Goal: Information Seeking & Learning: Learn about a topic

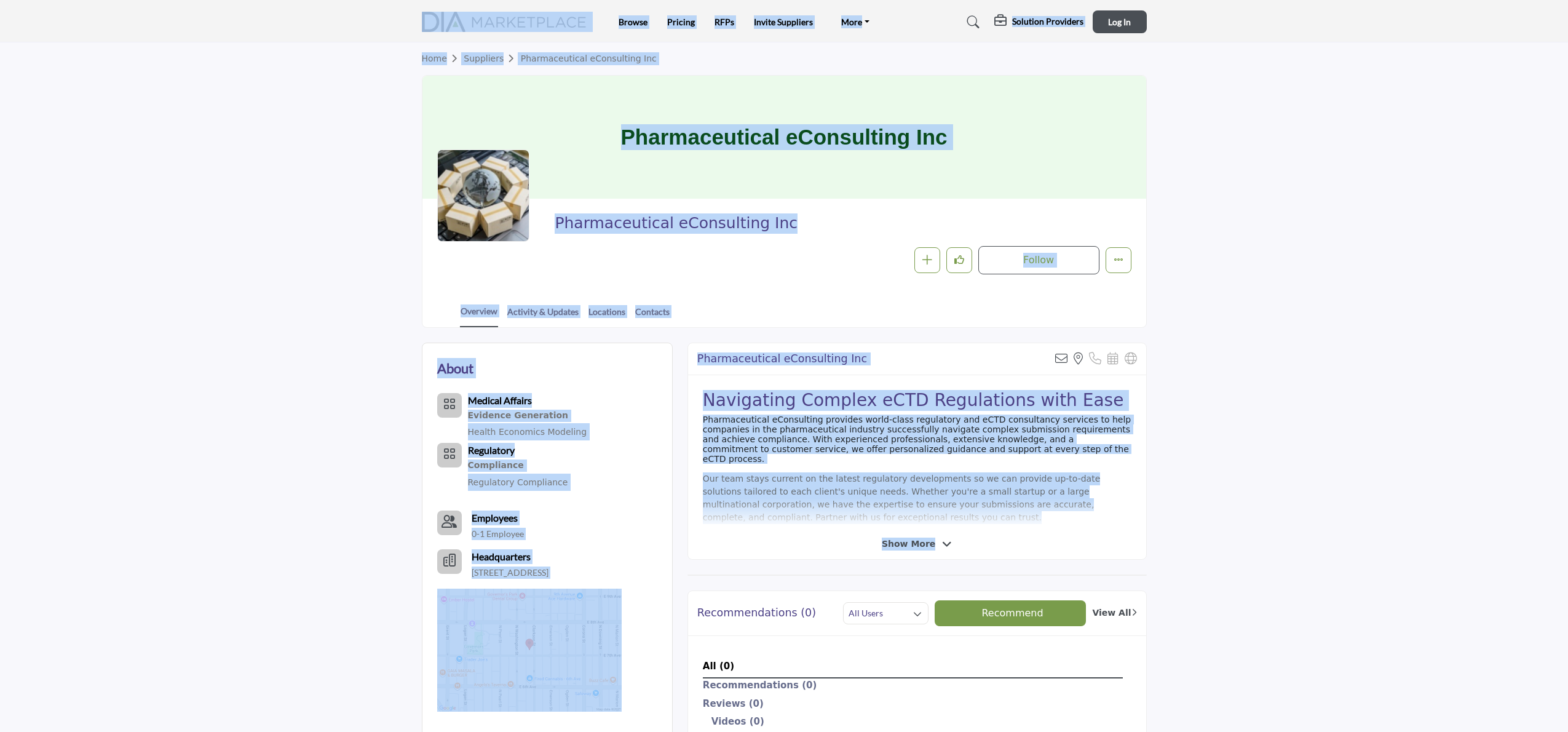
drag, startPoint x: 291, startPoint y: 27, endPoint x: 1214, endPoint y: 537, distance: 1054.5
click at [1214, 537] on body "Browse Pricing RFPs Invite Suppliers FAQ's Terms of Use" at bounding box center [784, 689] width 1568 height 1379
click at [1214, 537] on section "About Medical Affairs Evidence Generation" at bounding box center [784, 746] width 1568 height 837
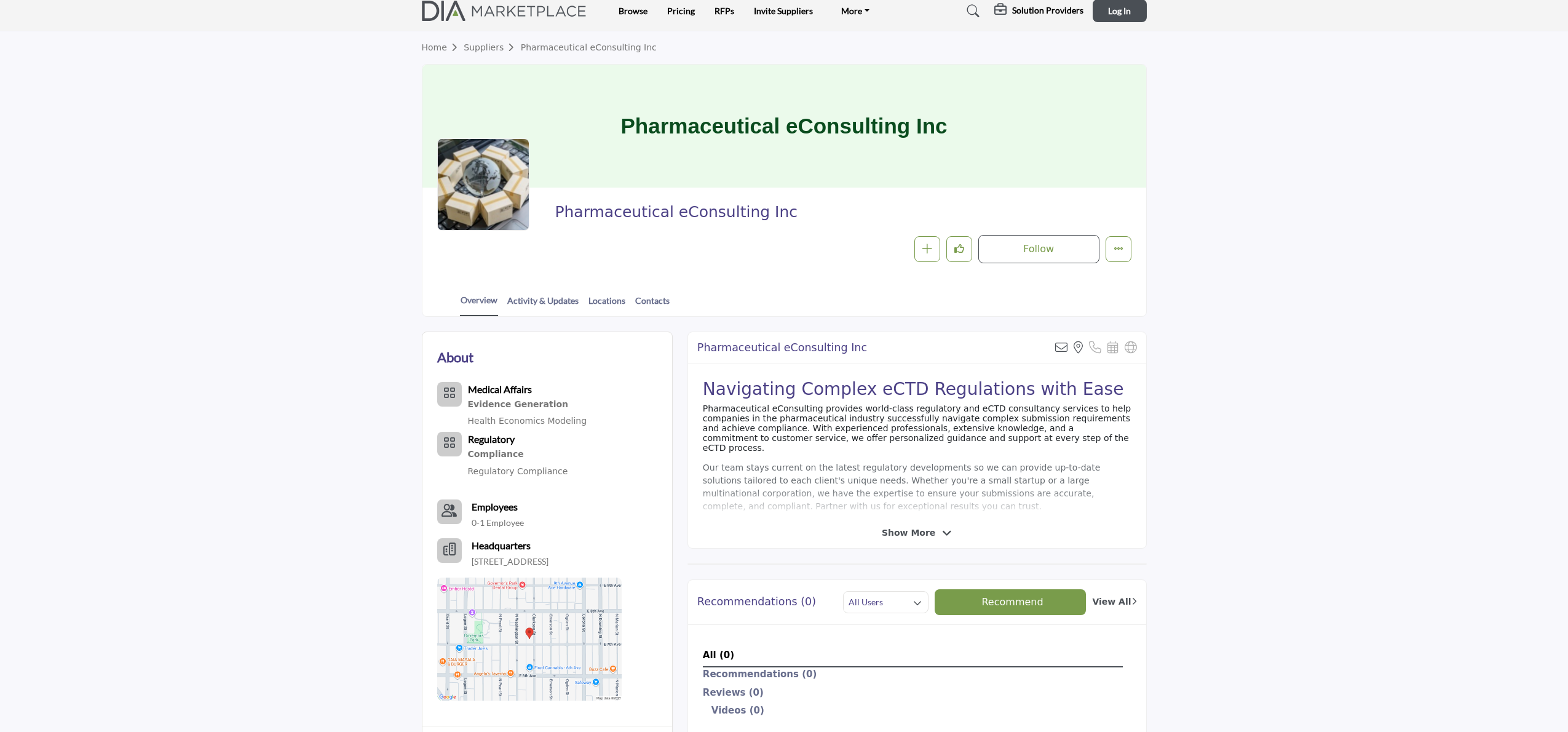
scroll to position [38, 0]
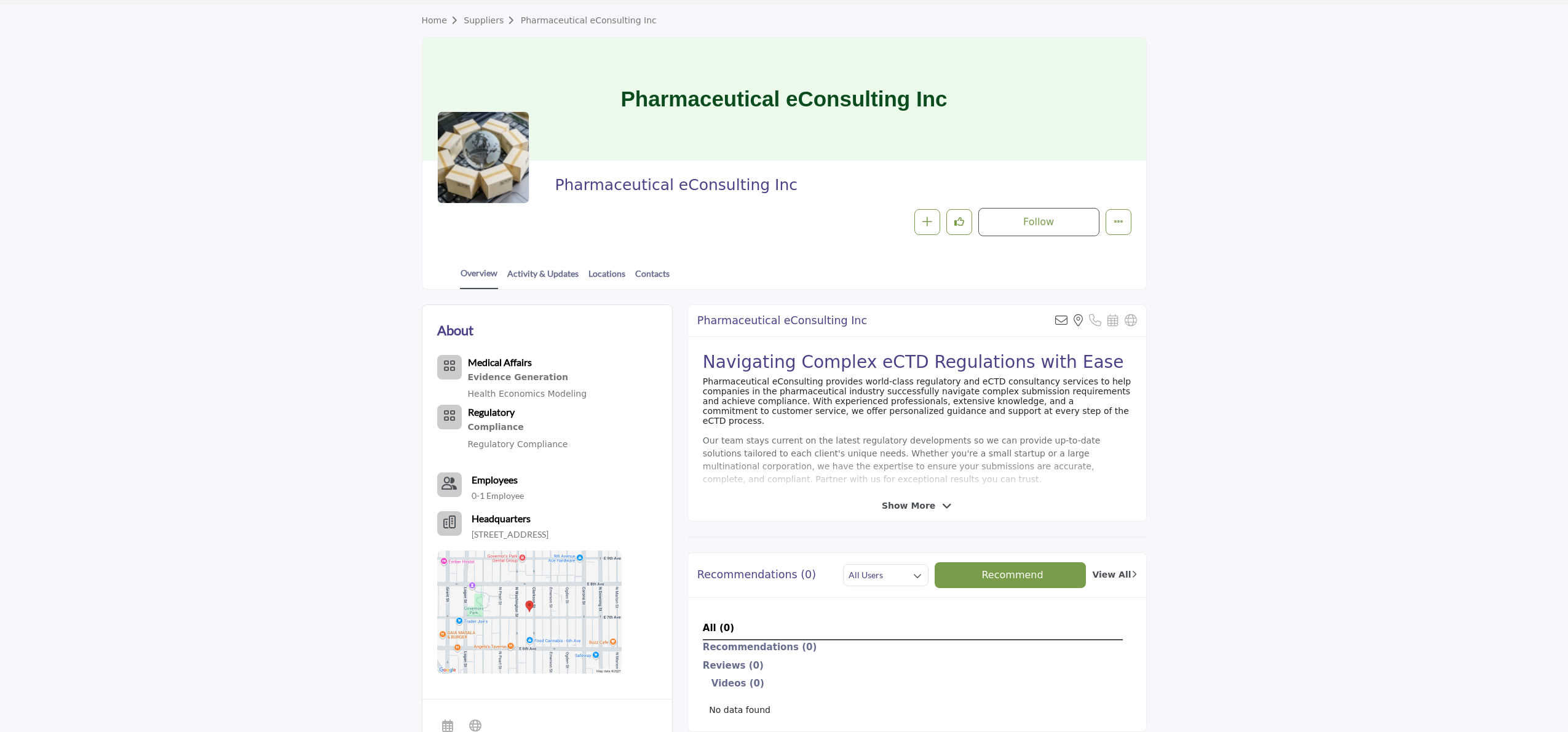
click at [912, 507] on span "Show More" at bounding box center [909, 506] width 54 height 13
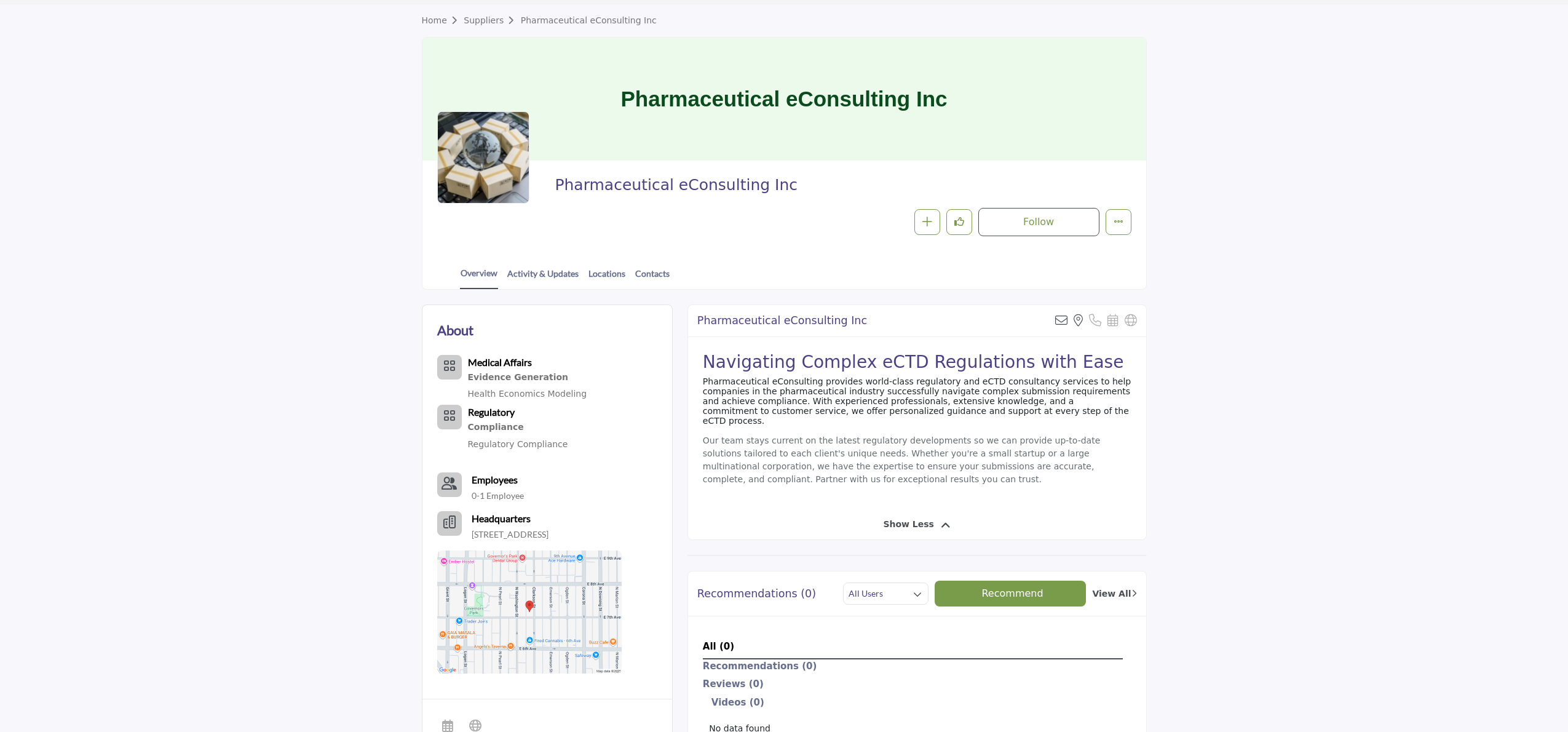
drag, startPoint x: 892, startPoint y: 482, endPoint x: 718, endPoint y: 386, distance: 198.7
click at [713, 392] on div "Navigating Complex eCTD Regulations with Ease Pharmaceutical eConsulting provid…" at bounding box center [917, 423] width 458 height 173
click at [718, 386] on div "Navigating Complex eCTD Regulations with Ease Pharmaceutical eConsulting provid…" at bounding box center [917, 423] width 458 height 173
drag, startPoint x: 712, startPoint y: 376, endPoint x: 891, endPoint y: 406, distance: 181.5
click at [891, 406] on div "Navigating Complex eCTD Regulations with Ease Pharmaceutical eConsulting provid…" at bounding box center [917, 423] width 458 height 173
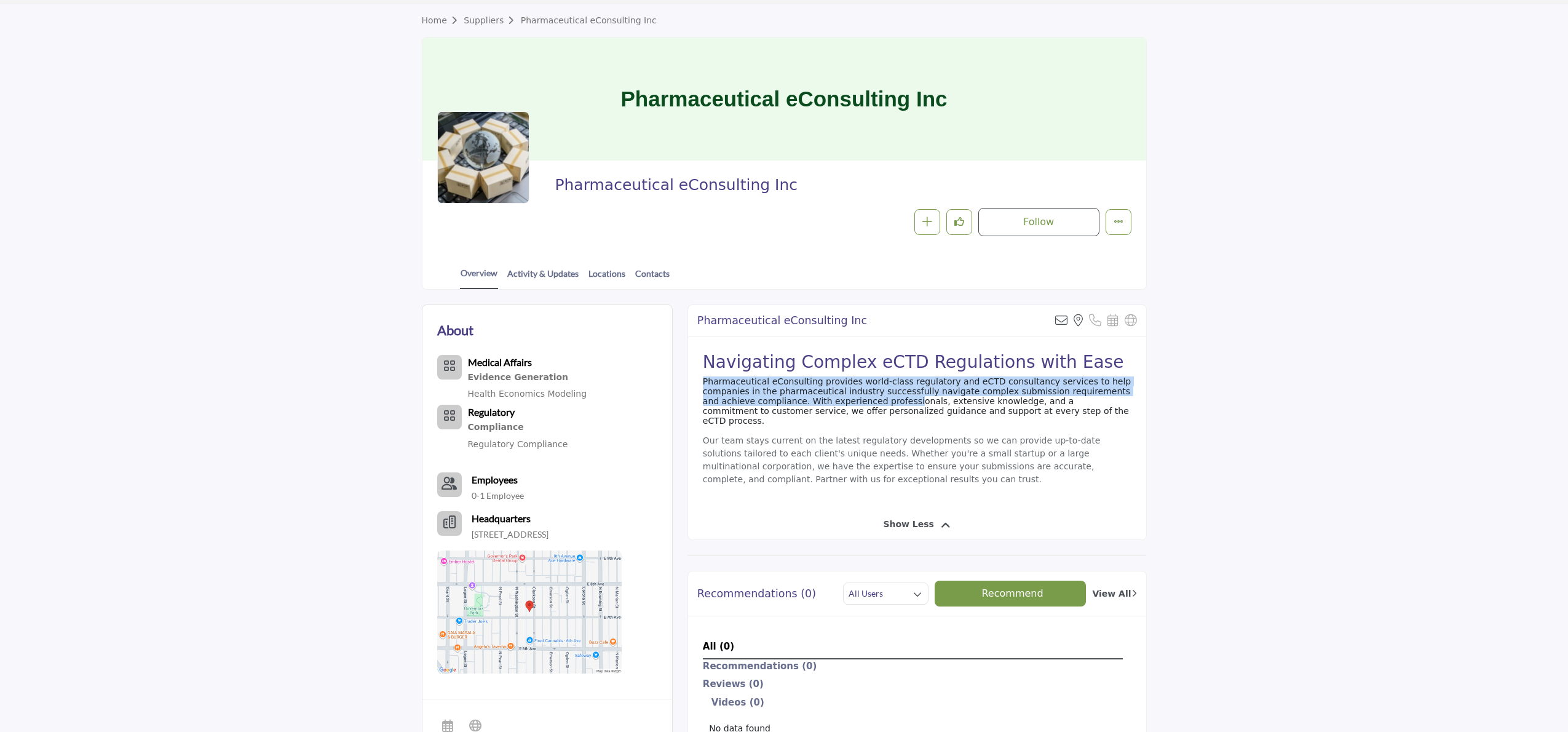
click at [891, 406] on div "Navigating Complex eCTD Regulations with Ease Pharmaceutical eConsulting provid…" at bounding box center [917, 423] width 458 height 173
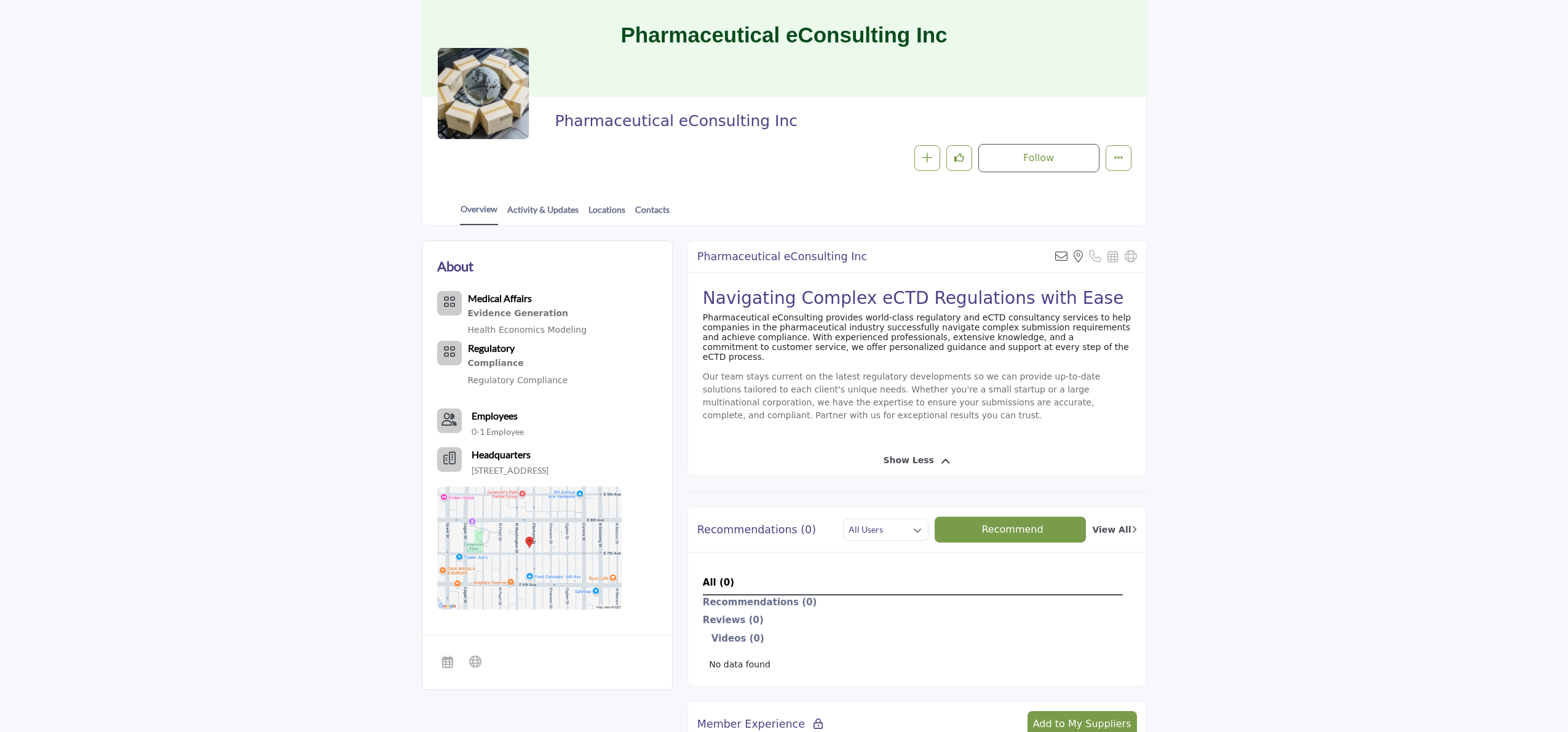
scroll to position [0, 0]
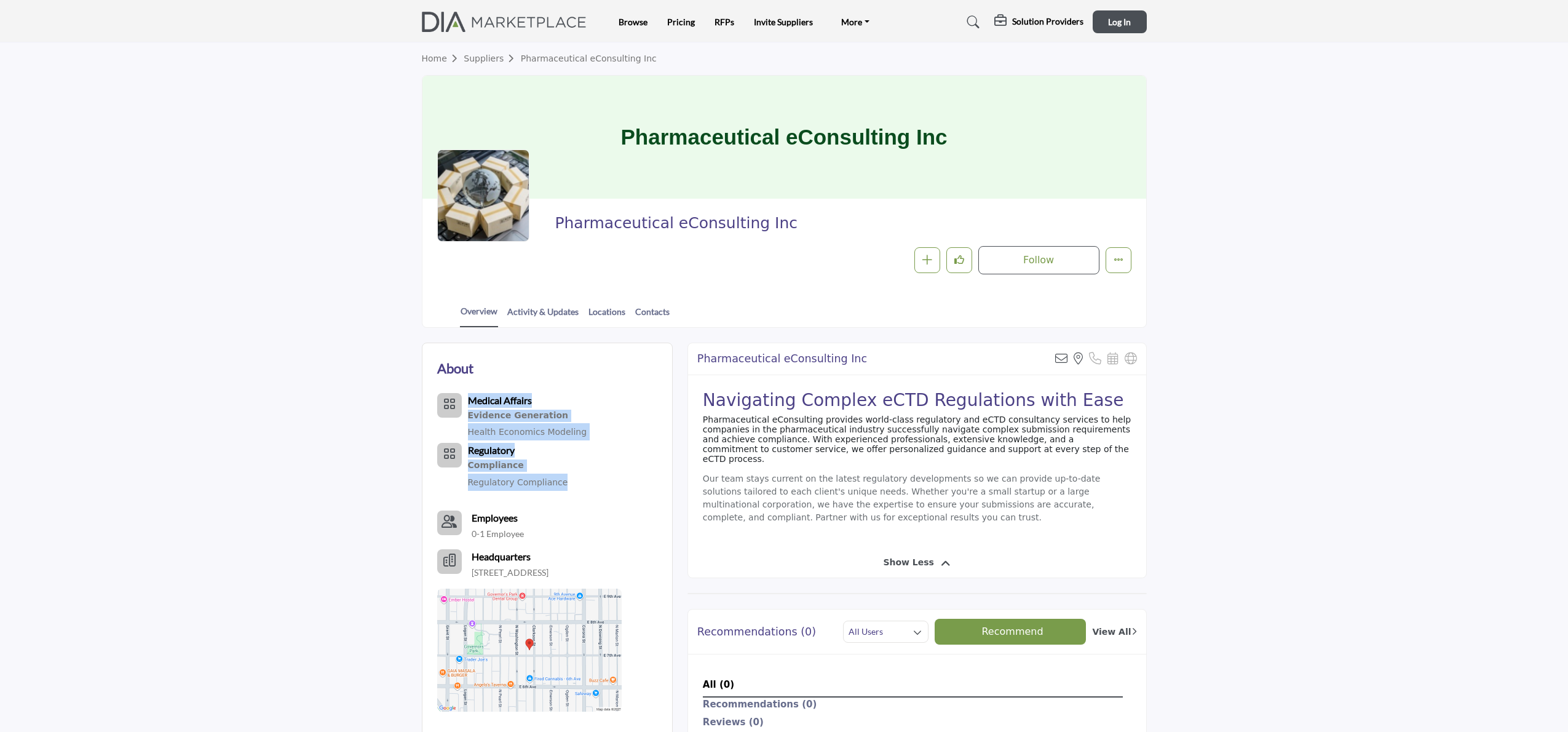
drag, startPoint x: 499, startPoint y: 377, endPoint x: 584, endPoint y: 492, distance: 143.0
click at [584, 492] on div "About Medical Affairs Evidence Generation Health Economics Modeling Regulatory" at bounding box center [529, 535] width 184 height 354
click at [584, 492] on div "Medical Affairs Evidence Generation Health Economics Modeling Regulatory Employ…" at bounding box center [529, 553] width 184 height 319
drag, startPoint x: 584, startPoint y: 492, endPoint x: 301, endPoint y: 371, distance: 307.8
